Goal: Task Accomplishment & Management: Use online tool/utility

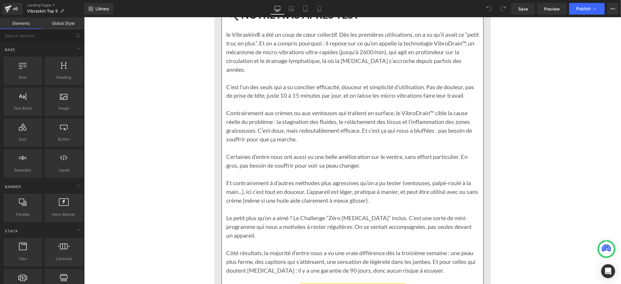
scroll to position [6296, 0]
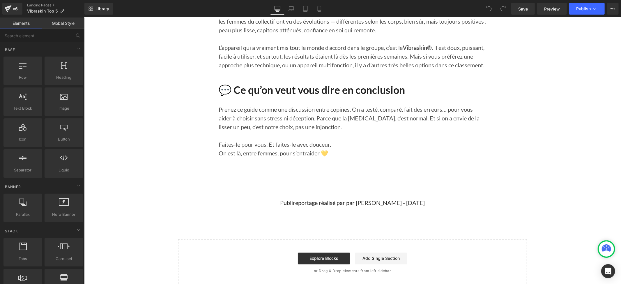
click at [84, 17] on div at bounding box center [84, 17] width 0 height 0
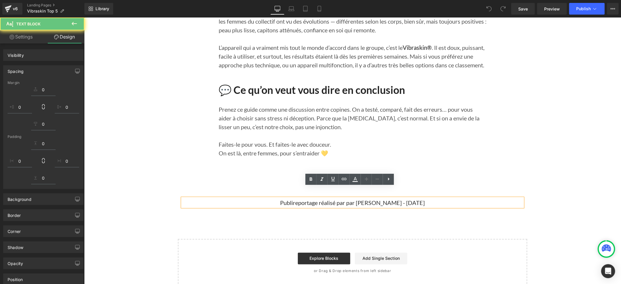
click at [424, 198] on p "Publireportage réalisé par par [PERSON_NAME] - [DATE]" at bounding box center [352, 202] width 341 height 9
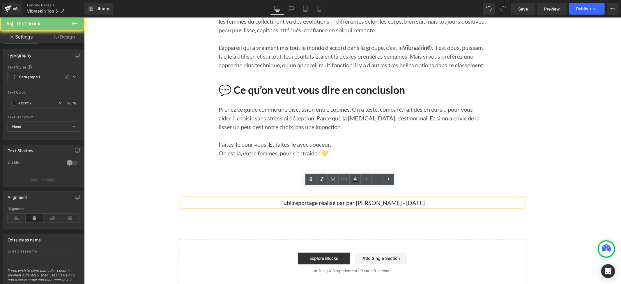
click at [424, 198] on p "Publireportage réalisé par par [PERSON_NAME] - [DATE]" at bounding box center [352, 202] width 341 height 9
drag, startPoint x: 424, startPoint y: 191, endPoint x: 269, endPoint y: 191, distance: 155.5
click at [269, 198] on p "Publireportage réalisé par par [PERSON_NAME] - [DATE]" at bounding box center [352, 202] width 341 height 9
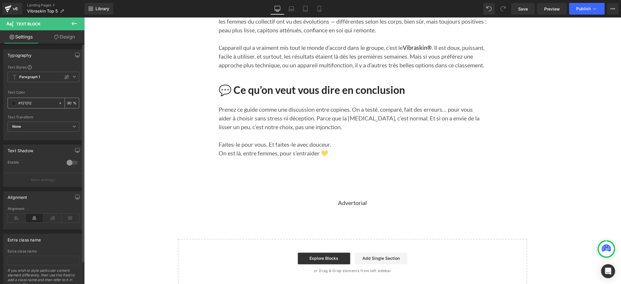
click at [12, 103] on span at bounding box center [13, 103] width 5 height 5
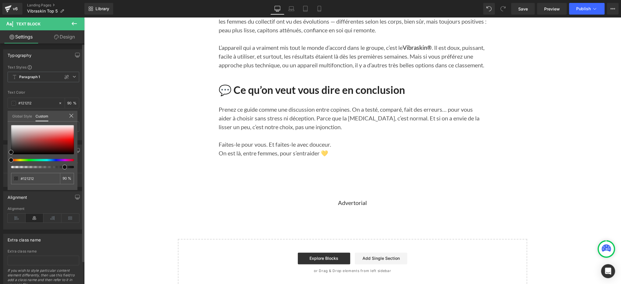
type input "87"
type input "53"
type input "48"
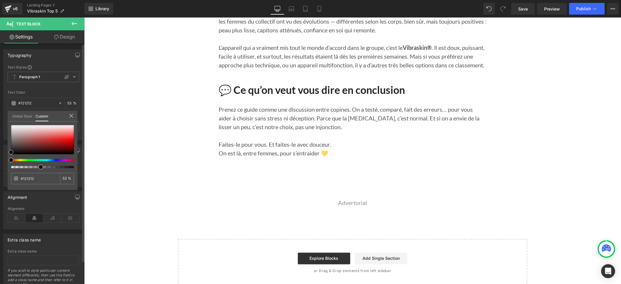
type input "48"
type input "51"
type input "52"
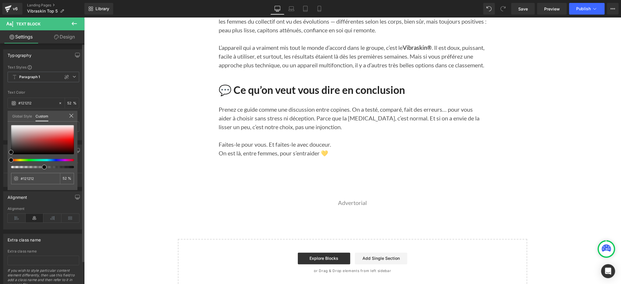
drag, startPoint x: 61, startPoint y: 166, endPoint x: 41, endPoint y: 166, distance: 20.1
click at [41, 166] on div at bounding box center [40, 167] width 63 height 2
click at [522, 5] on link "Save" at bounding box center [523, 9] width 24 height 12
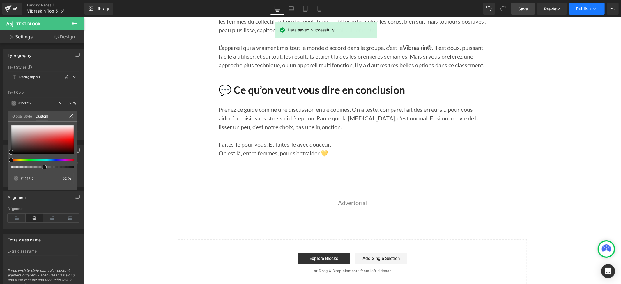
click at [588, 11] on span "Publish" at bounding box center [583, 8] width 15 height 5
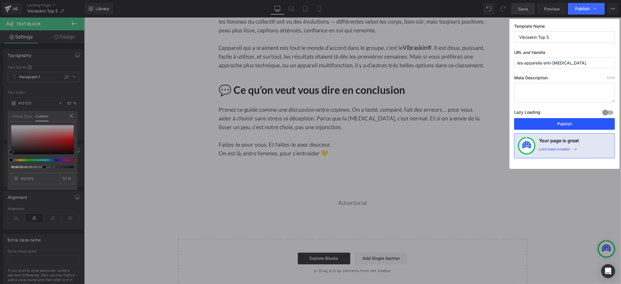
click at [545, 122] on button "Publish" at bounding box center [564, 124] width 101 height 12
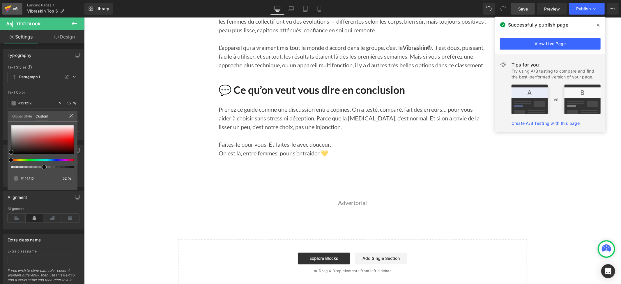
click at [7, 5] on icon at bounding box center [8, 8] width 7 height 15
